Goal: Find specific page/section: Find specific page/section

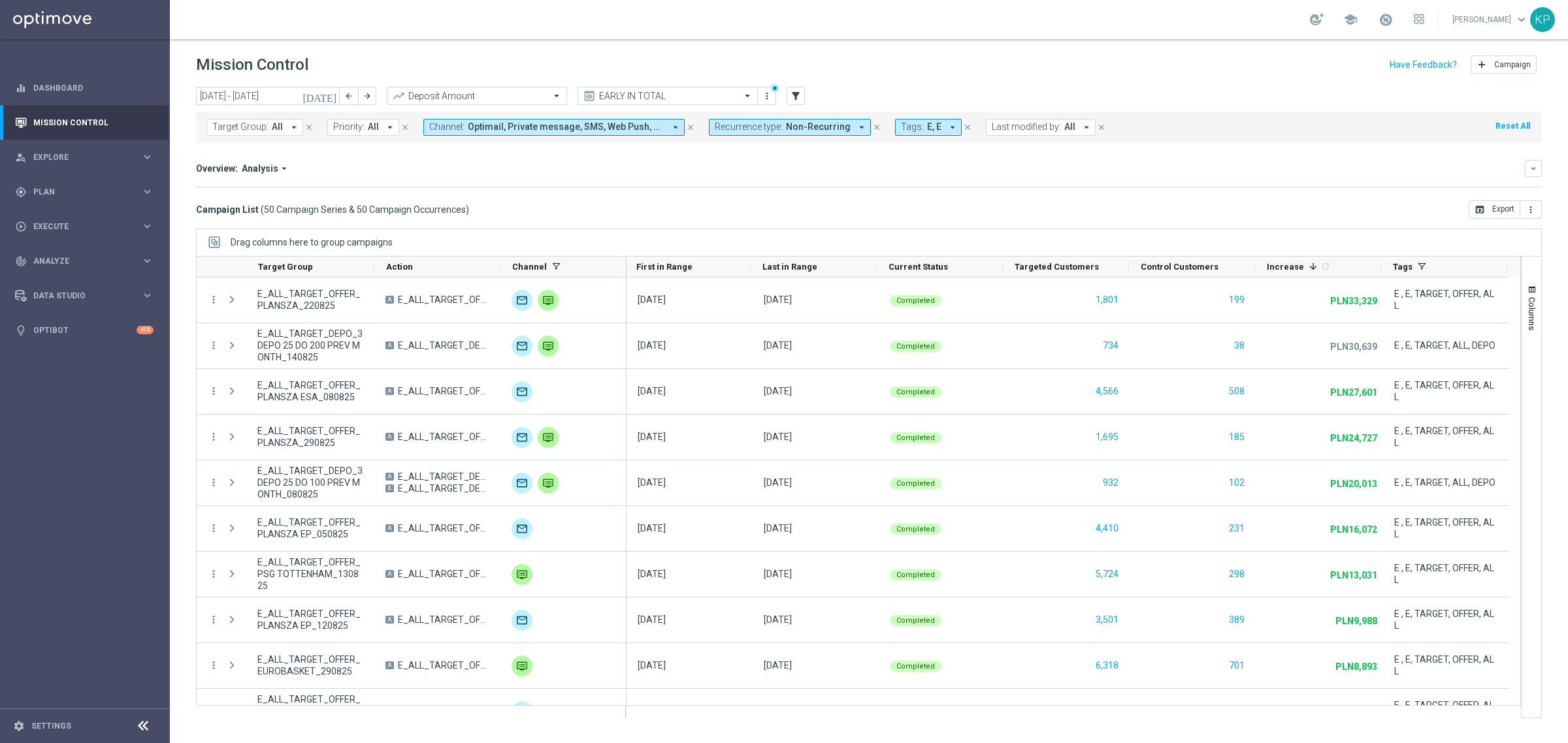
click at [928, 119] on button "Tags: E, E arrow_drop_down" at bounding box center [928, 127] width 66 height 17
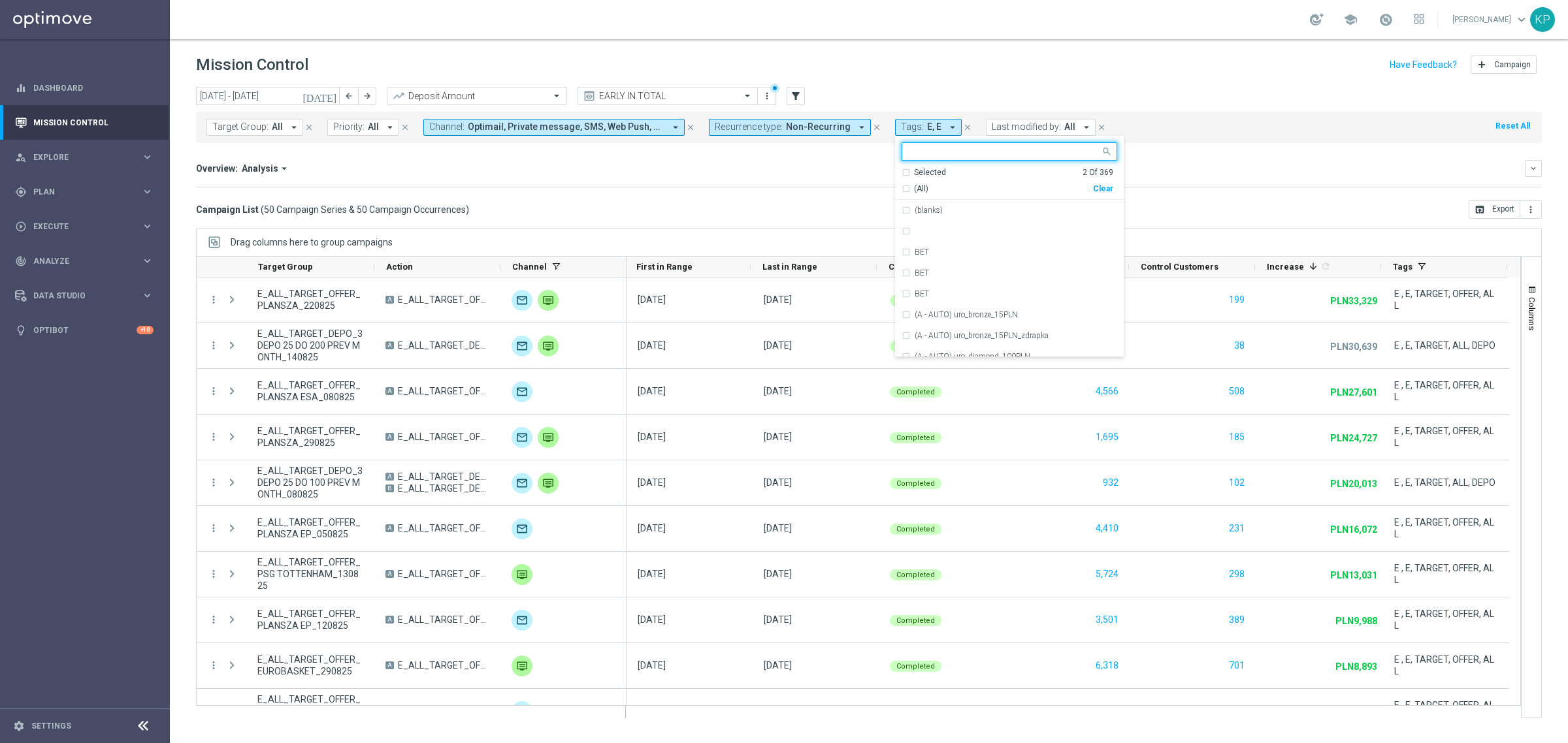
click at [914, 170] on div "Selected" at bounding box center [930, 172] width 32 height 11
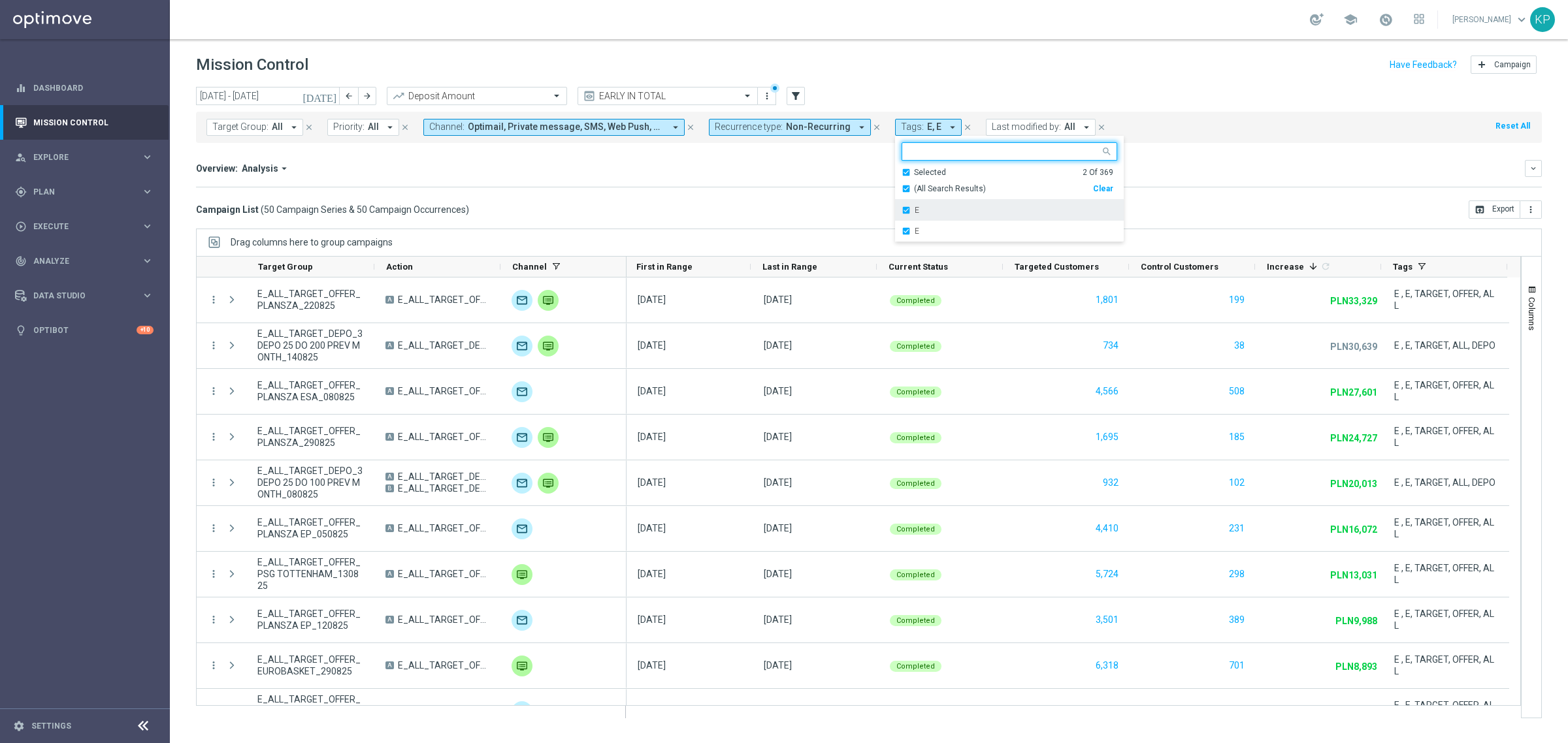
click at [902, 204] on div "E" at bounding box center [1009, 210] width 215 height 21
click at [902, 206] on div "E" at bounding box center [1009, 210] width 215 height 21
click at [902, 174] on div "Selected 0 Of 369" at bounding box center [1007, 172] width 212 height 11
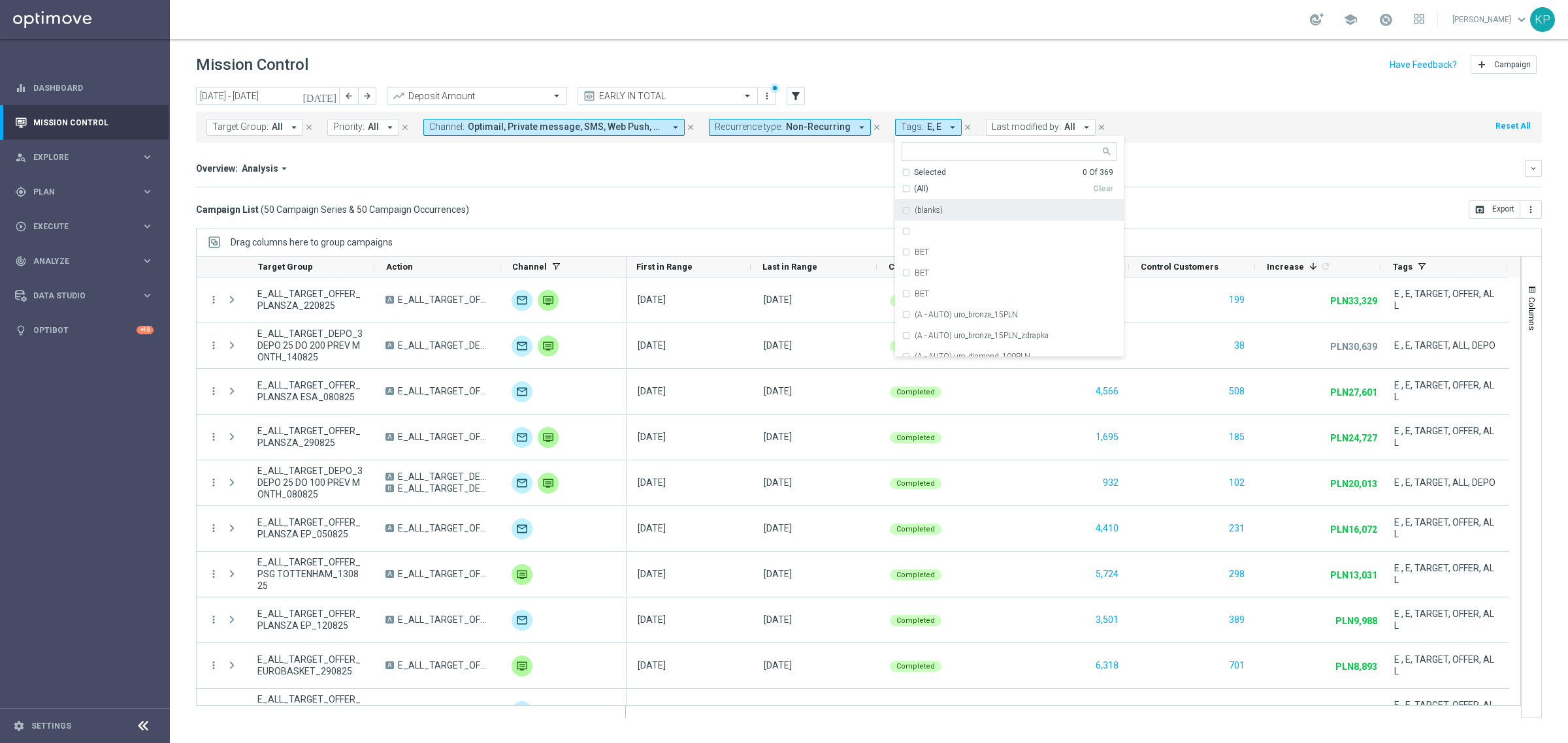
click at [909, 156] on input "text" at bounding box center [1004, 152] width 191 height 11
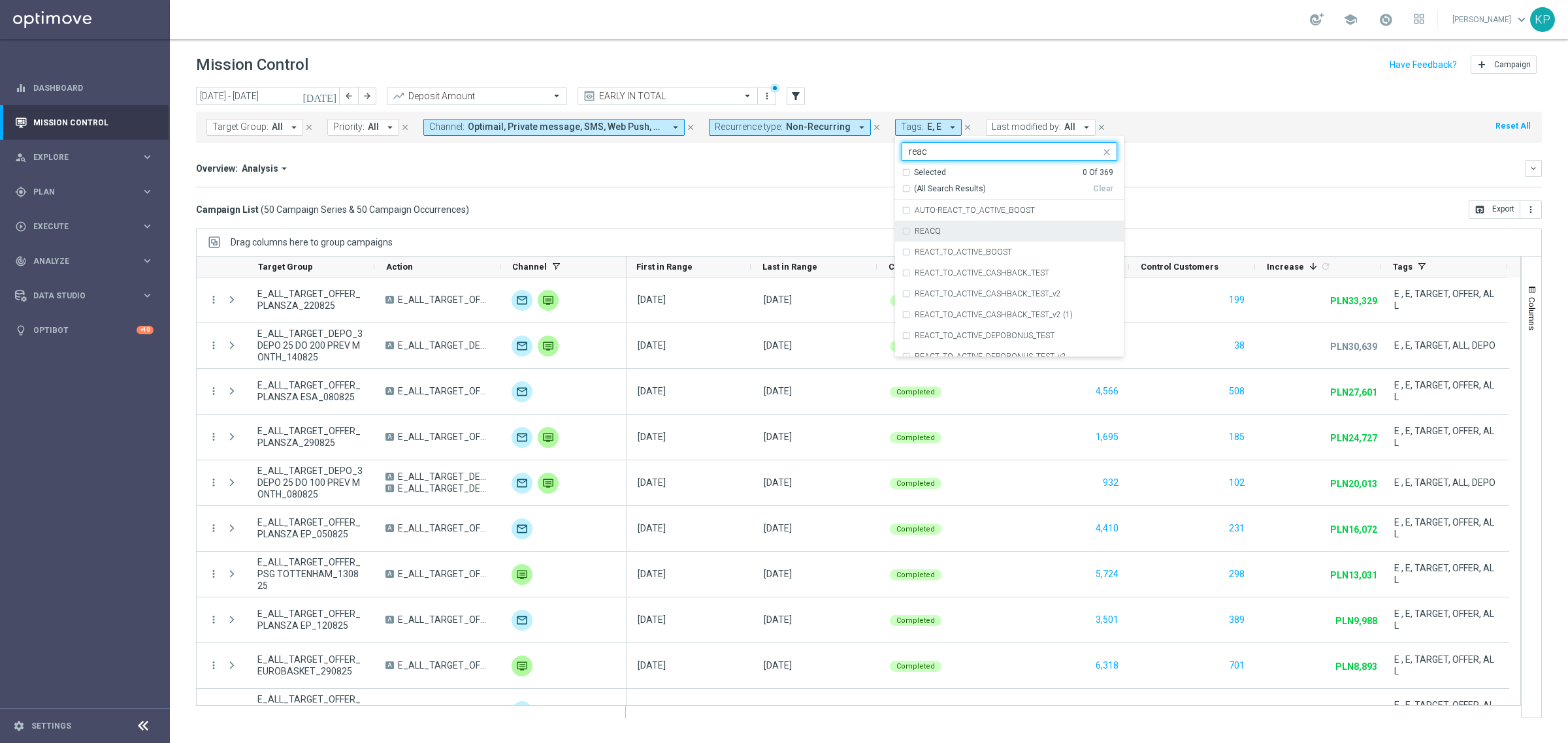
click at [906, 224] on div "REACQ" at bounding box center [1009, 231] width 215 height 21
type input "reac"
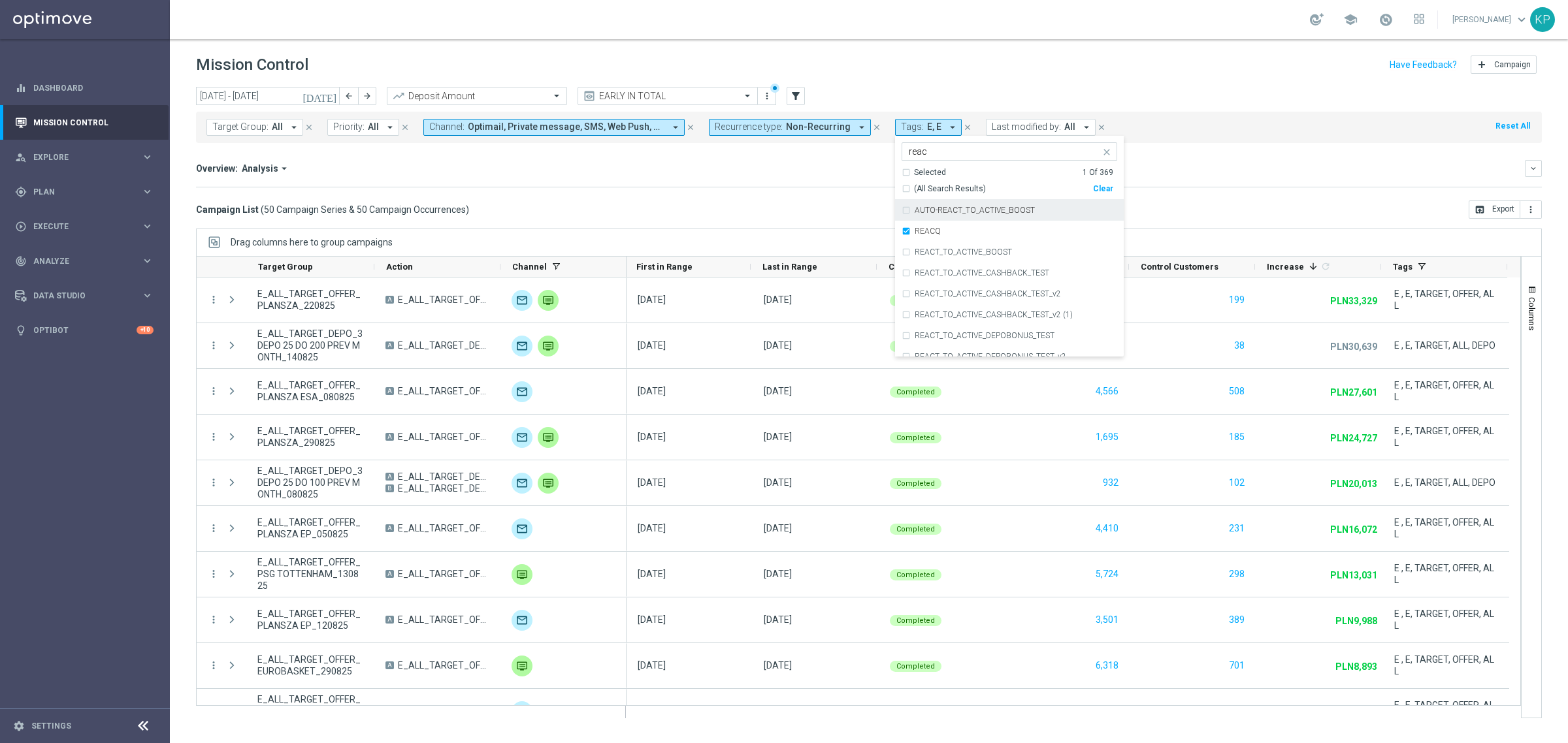
click at [848, 173] on div "Overview: Analysis arrow_drop_down" at bounding box center [860, 168] width 1329 height 12
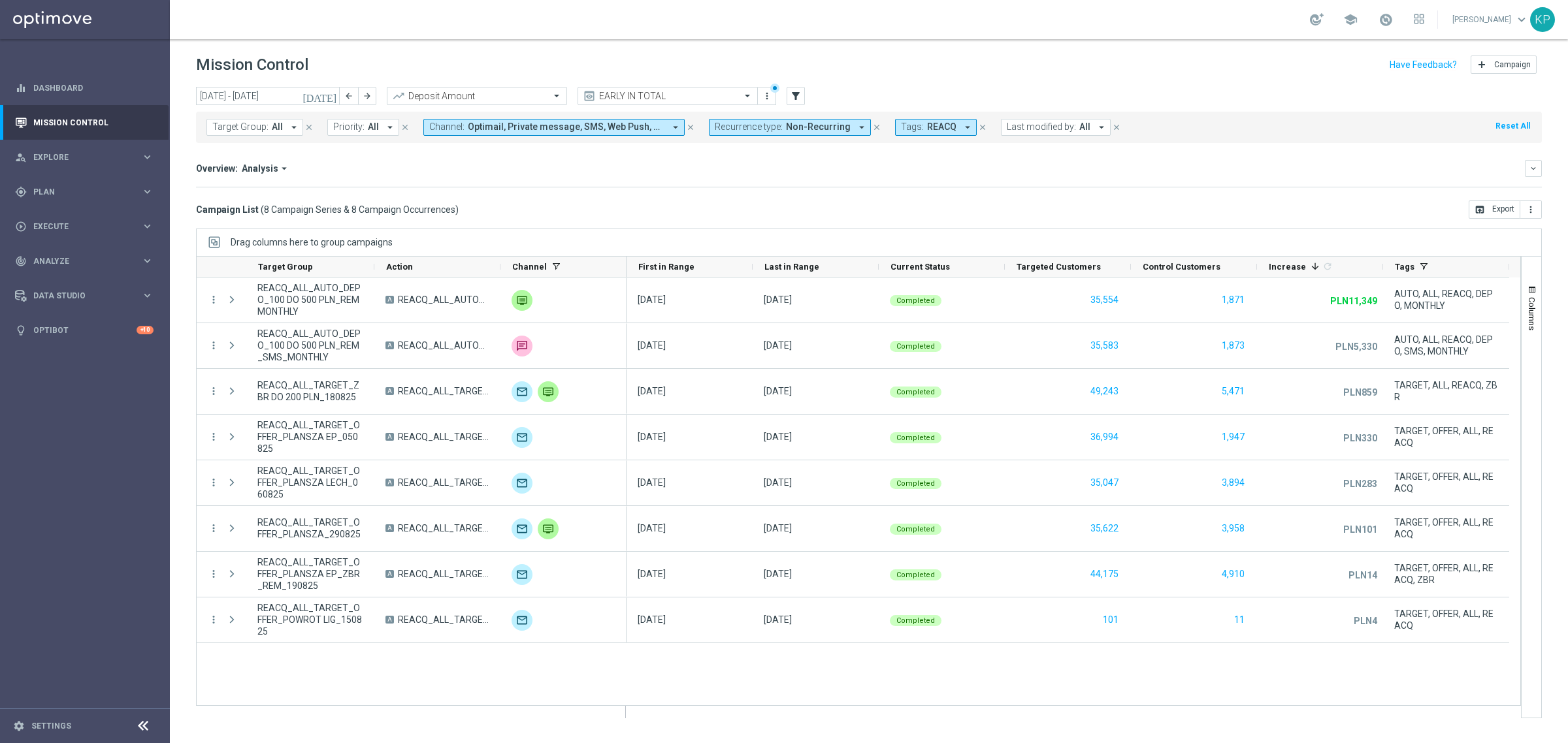
scroll to position [0, 0]
click at [1536, 167] on icon "keyboard_arrow_down" at bounding box center [1533, 169] width 9 height 9
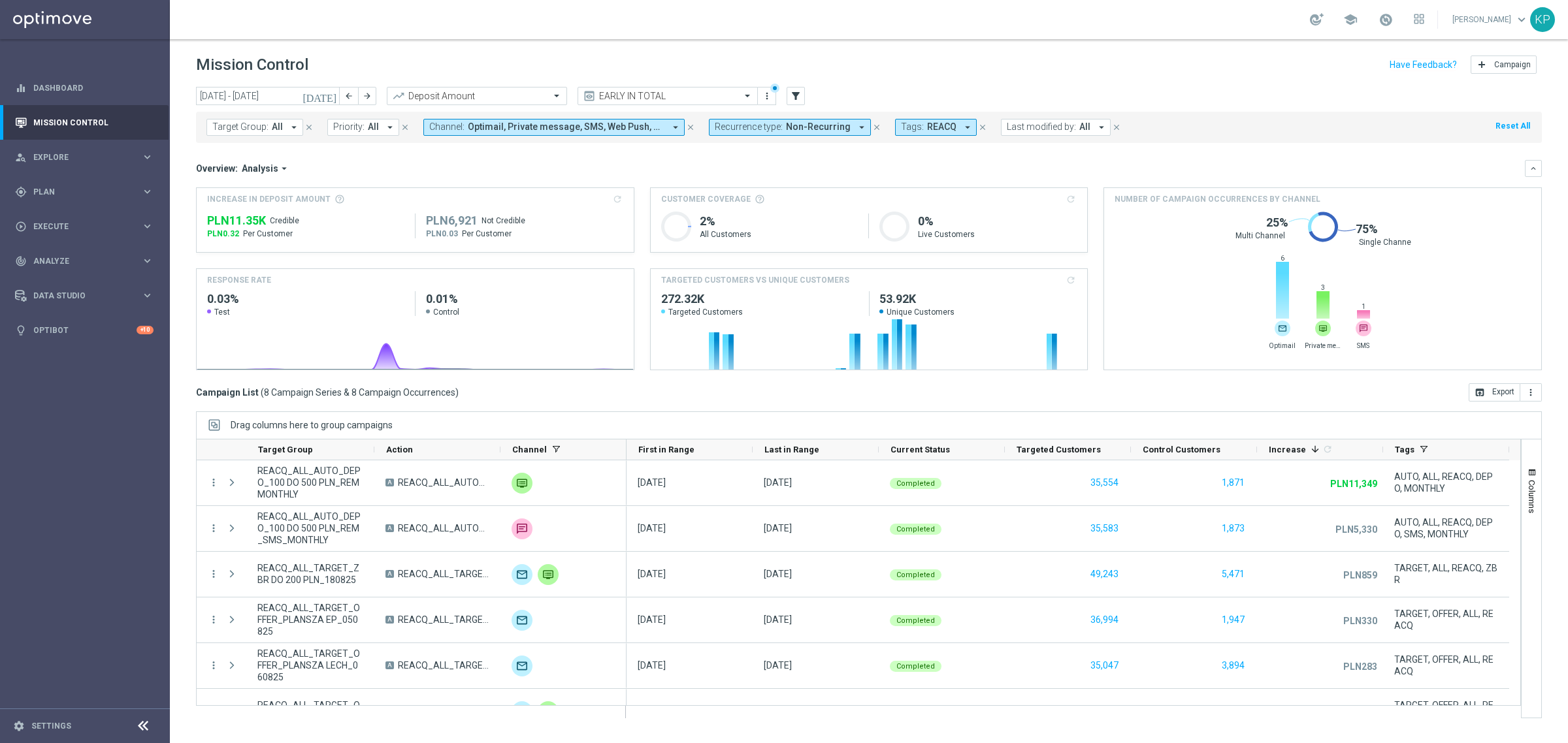
click at [1039, 76] on div "Mission Control add Campaign" at bounding box center [868, 64] width 1346 height 25
